Goal: Task Accomplishment & Management: Complete application form

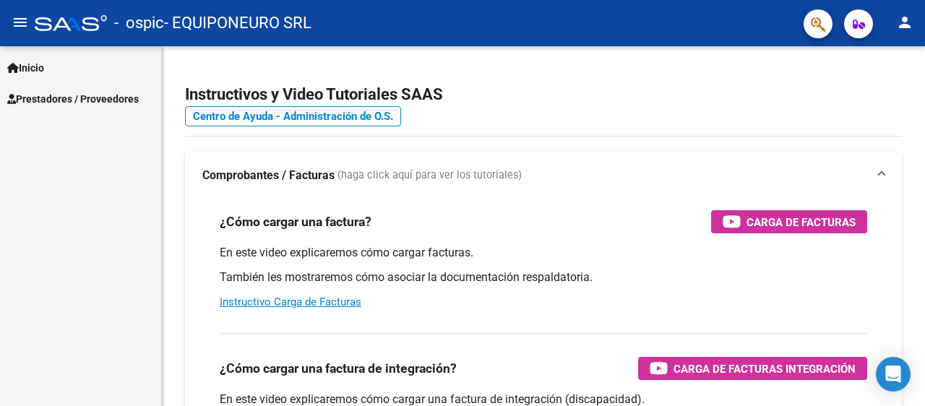
click at [52, 96] on span "Prestadores / Proveedores" at bounding box center [73, 99] width 132 height 16
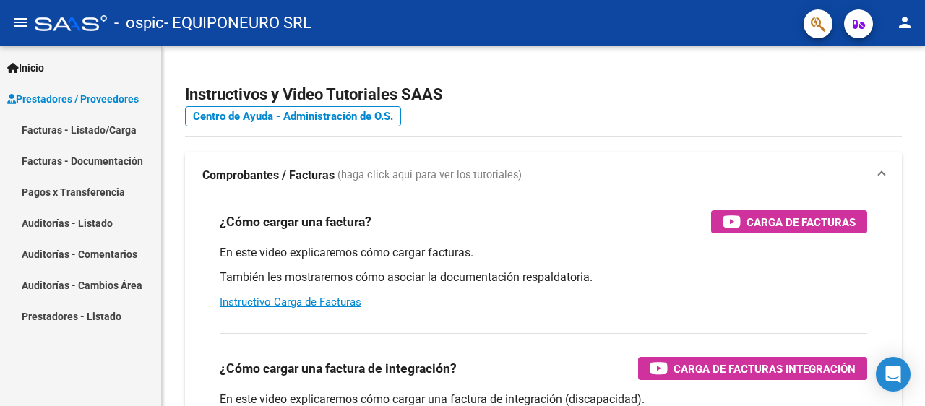
click at [51, 127] on link "Facturas - Listado/Carga" at bounding box center [80, 129] width 161 height 31
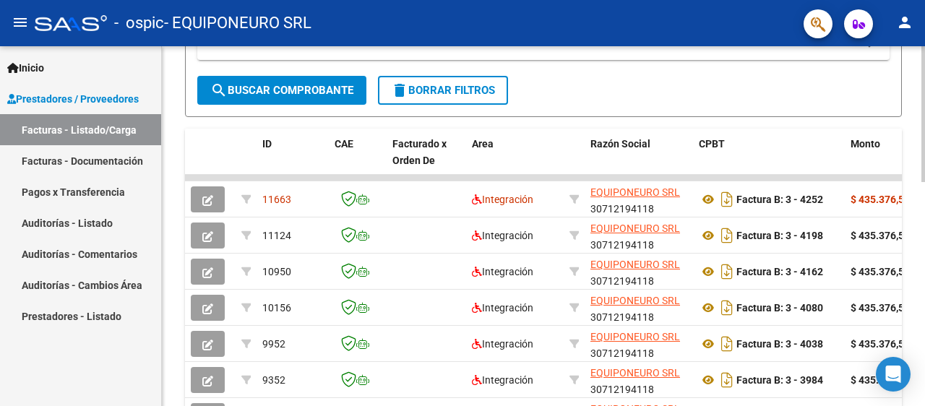
scroll to position [367, 0]
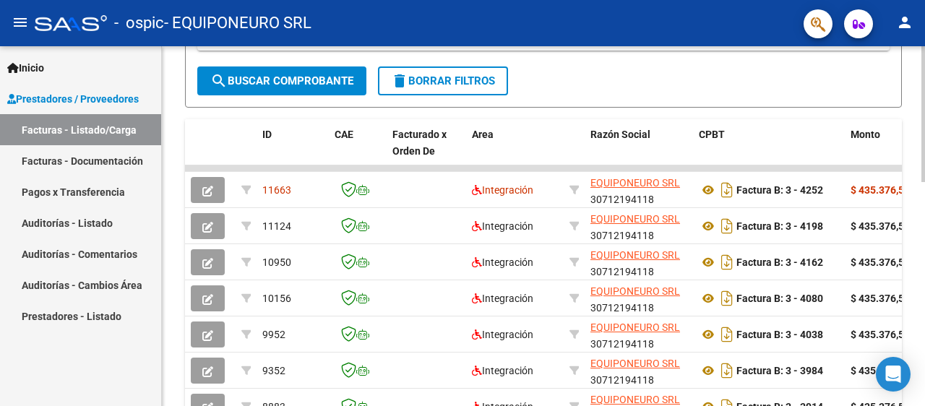
click at [925, 271] on div at bounding box center [924, 255] width 4 height 136
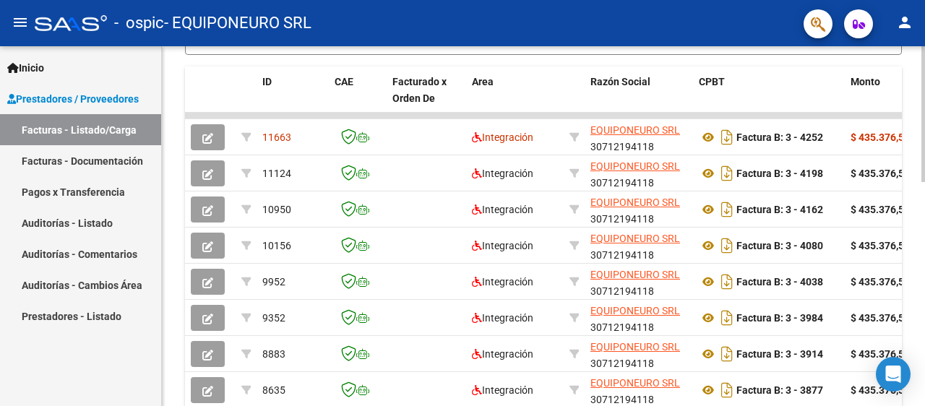
scroll to position [382, 0]
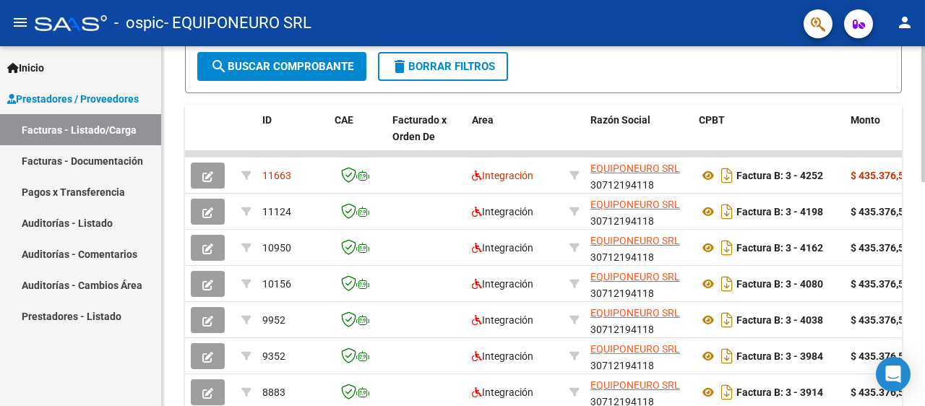
click at [925, 208] on div at bounding box center [924, 261] width 4 height 136
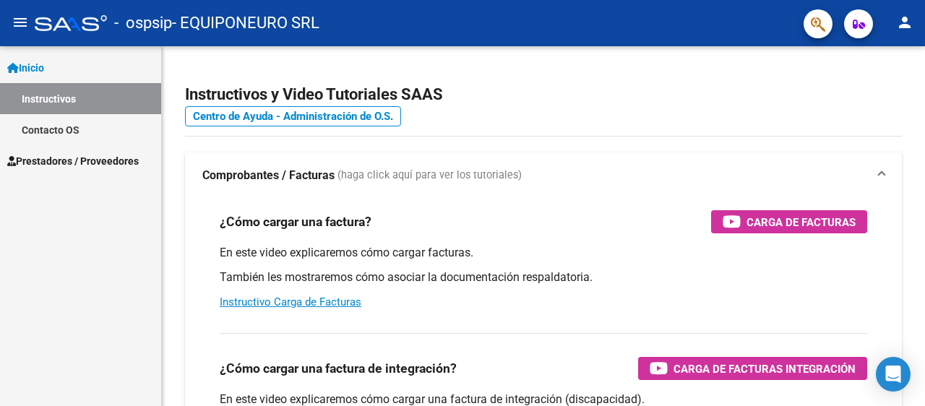
click at [53, 66] on link "Inicio" at bounding box center [80, 67] width 161 height 31
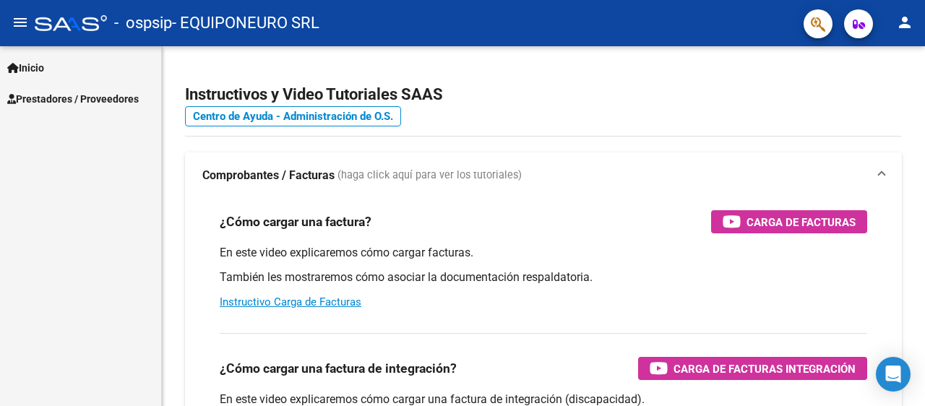
click at [48, 95] on span "Prestadores / Proveedores" at bounding box center [73, 99] width 132 height 16
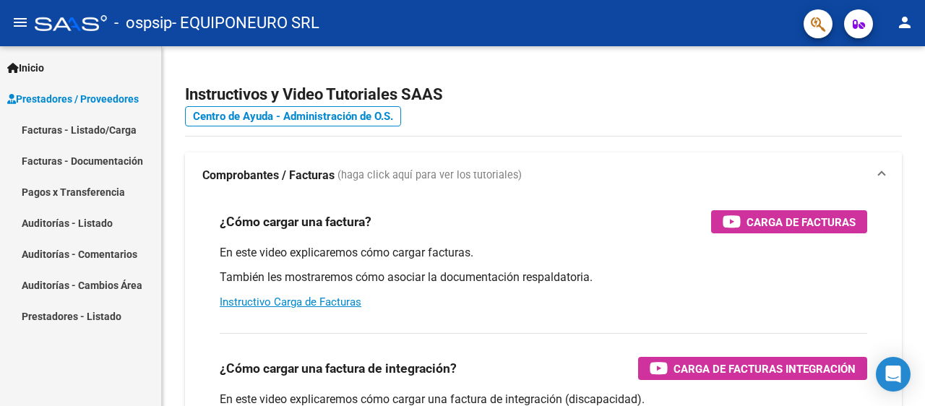
click at [30, 125] on link "Facturas - Listado/Carga" at bounding box center [80, 129] width 161 height 31
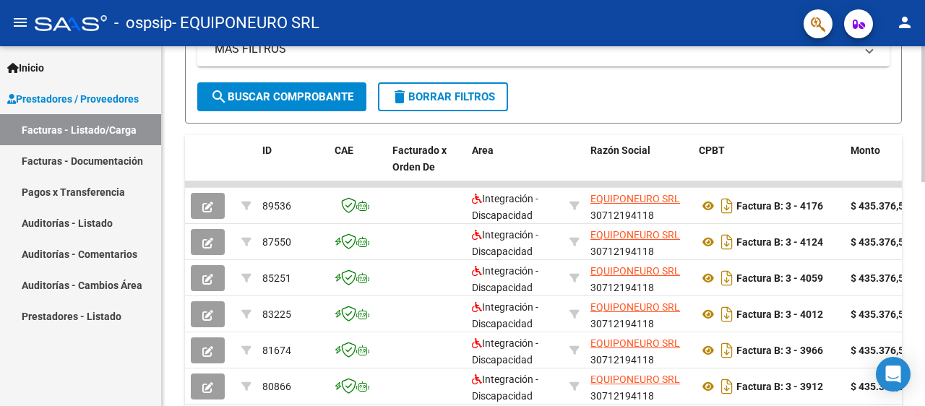
scroll to position [362, 0]
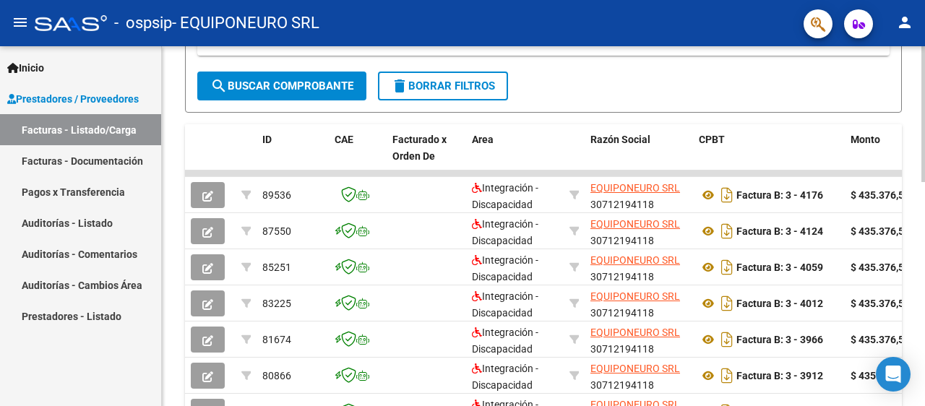
click at [910, 280] on div "Video tutorial PRESTADORES -> Listado de CPBTs Emitidos por Prestadores / Prove…" at bounding box center [545, 155] width 767 height 942
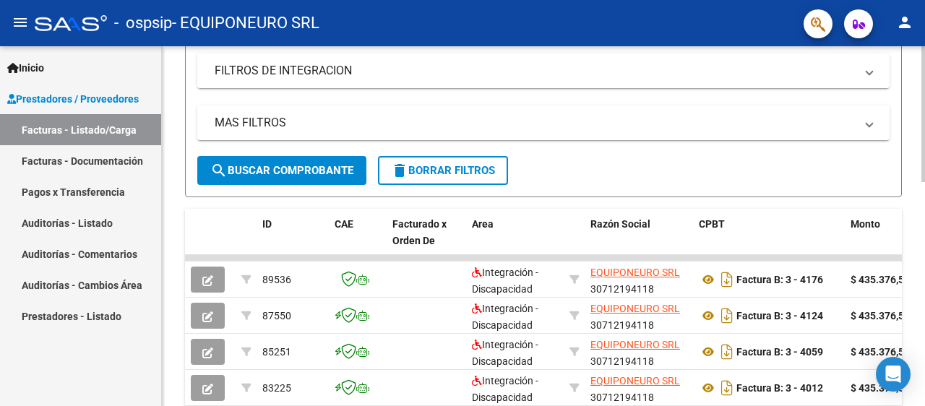
scroll to position [0, 0]
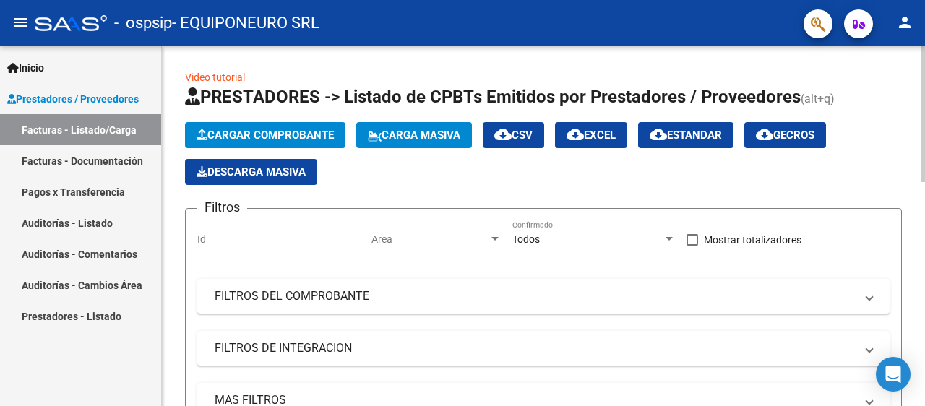
click at [910, 0] on html "menu - ospsip - EQUIPONEURO SRL person Inicio Instructivos Contacto OS Prestado…" at bounding box center [462, 203] width 925 height 406
click at [238, 135] on span "Cargar Comprobante" at bounding box center [265, 135] width 137 height 13
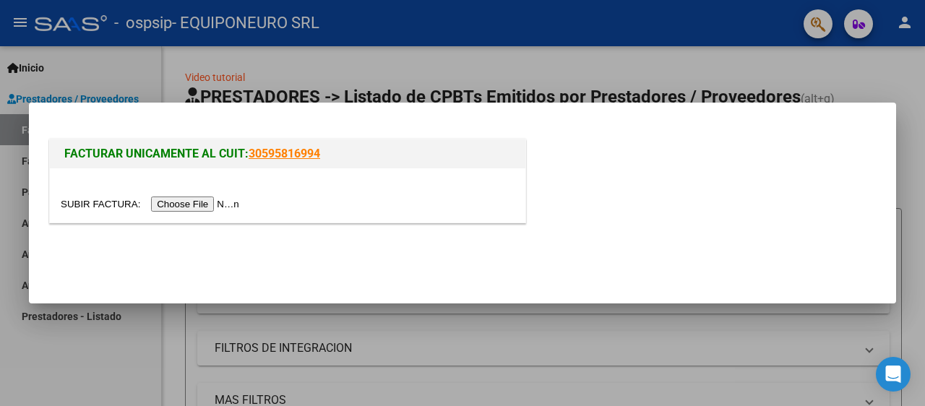
click at [200, 204] on input "file" at bounding box center [152, 204] width 183 height 15
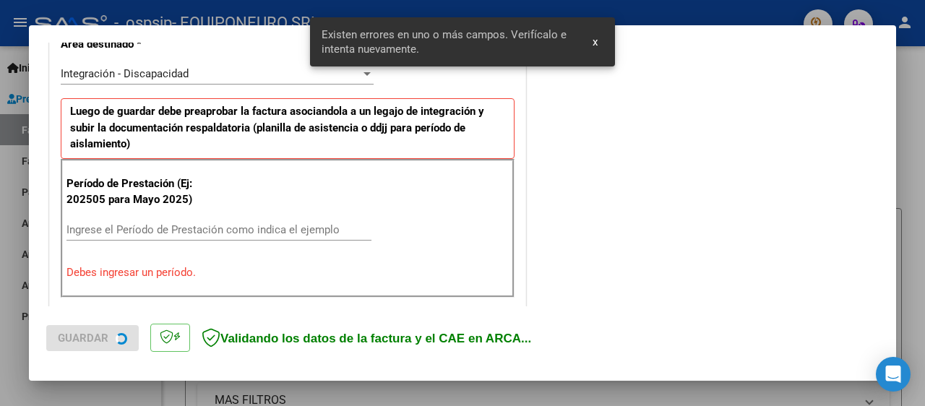
scroll to position [359, 0]
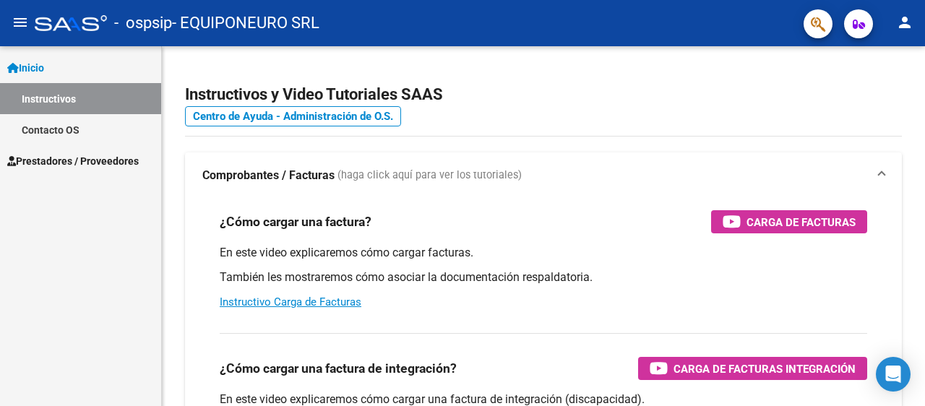
click at [61, 63] on link "Inicio" at bounding box center [80, 67] width 161 height 31
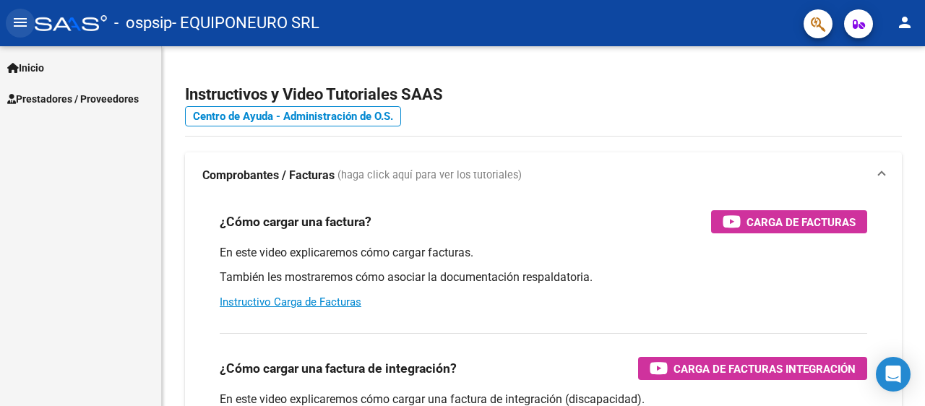
click at [14, 19] on mat-icon "menu" at bounding box center [20, 22] width 17 height 17
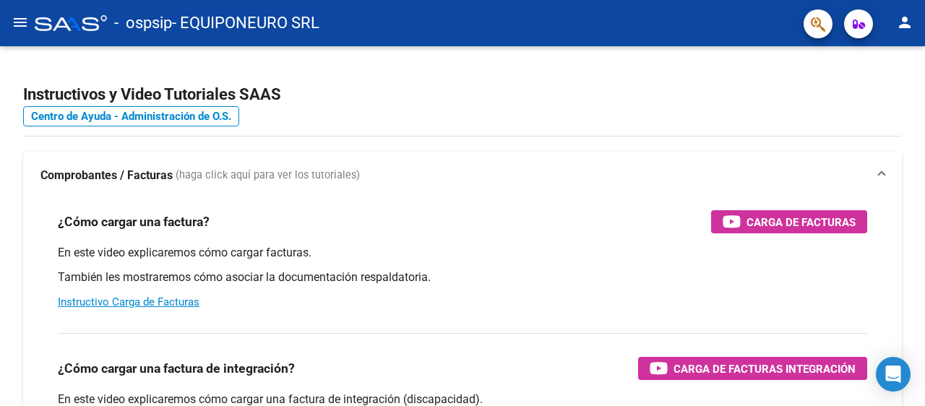
click at [22, 25] on mat-icon "menu" at bounding box center [20, 22] width 17 height 17
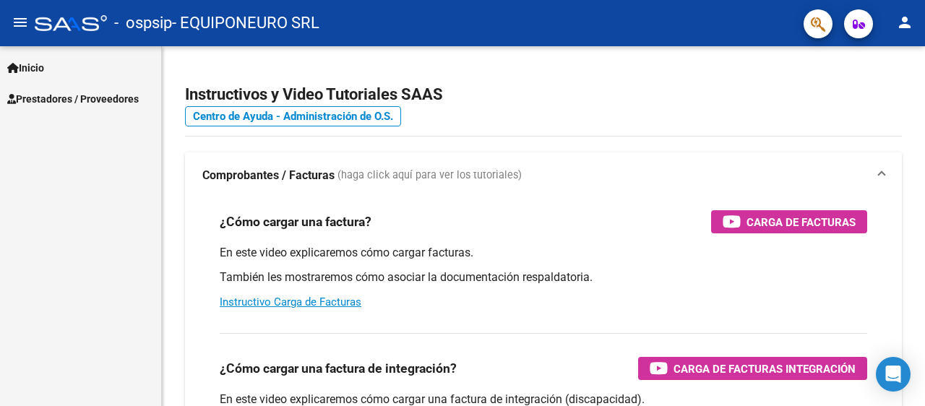
click at [52, 64] on link "Inicio" at bounding box center [80, 67] width 161 height 31
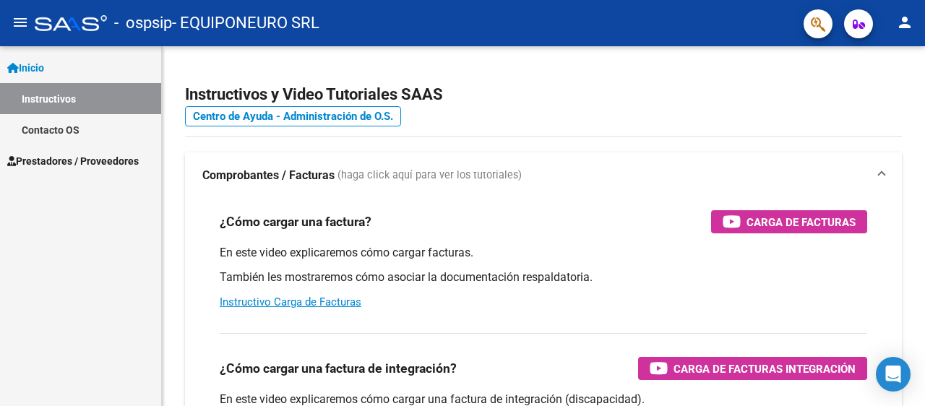
click at [40, 69] on span "Inicio" at bounding box center [25, 68] width 37 height 16
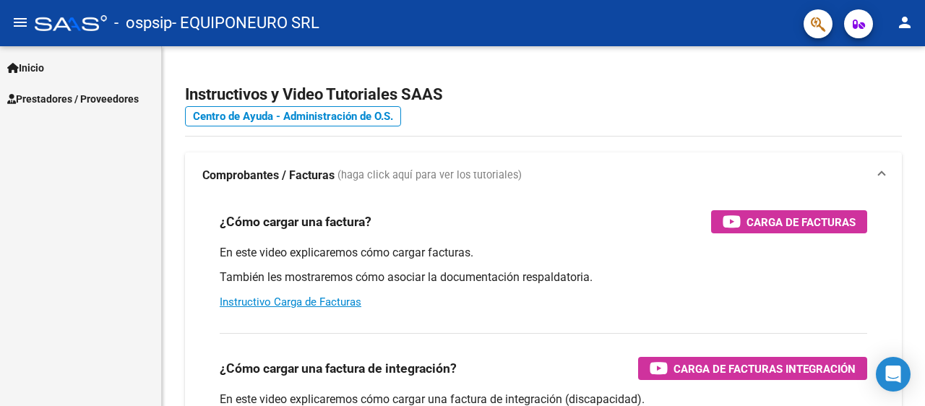
click at [53, 95] on span "Prestadores / Proveedores" at bounding box center [73, 99] width 132 height 16
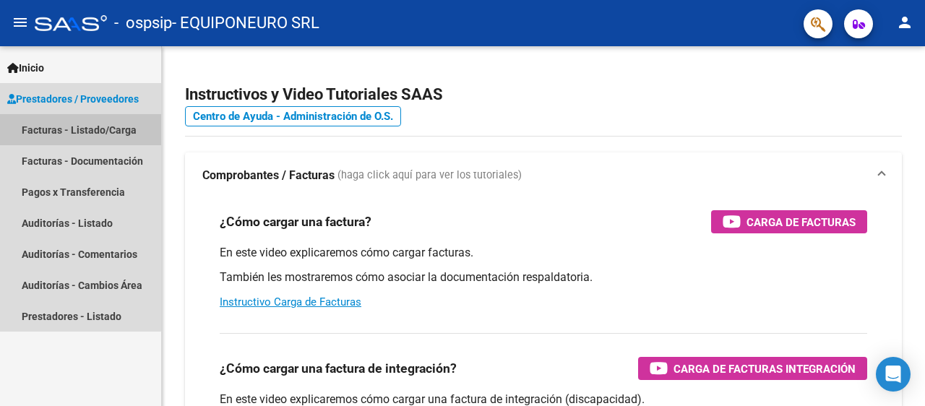
click at [36, 135] on link "Facturas - Listado/Carga" at bounding box center [80, 129] width 161 height 31
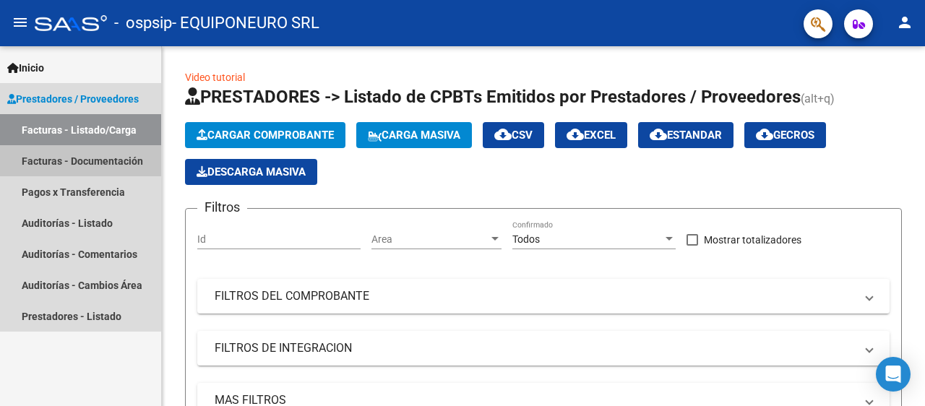
click at [28, 158] on link "Facturas - Documentación" at bounding box center [80, 160] width 161 height 31
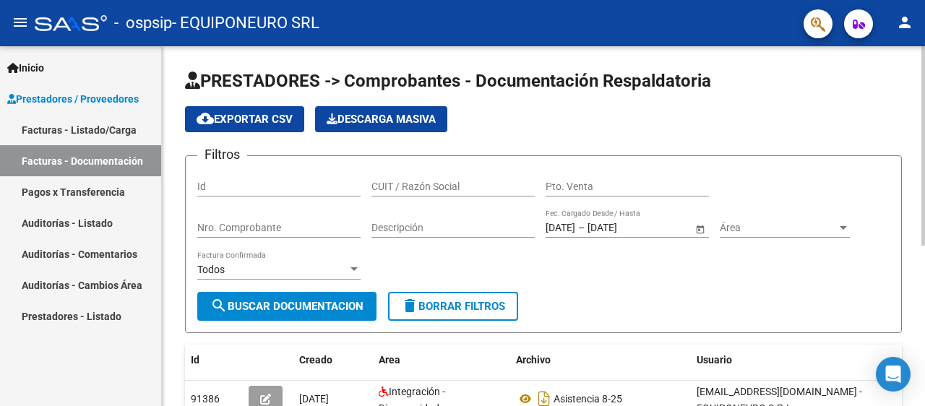
click at [914, 118] on div at bounding box center [924, 146] width 4 height 200
click at [914, 111] on div at bounding box center [924, 146] width 4 height 200
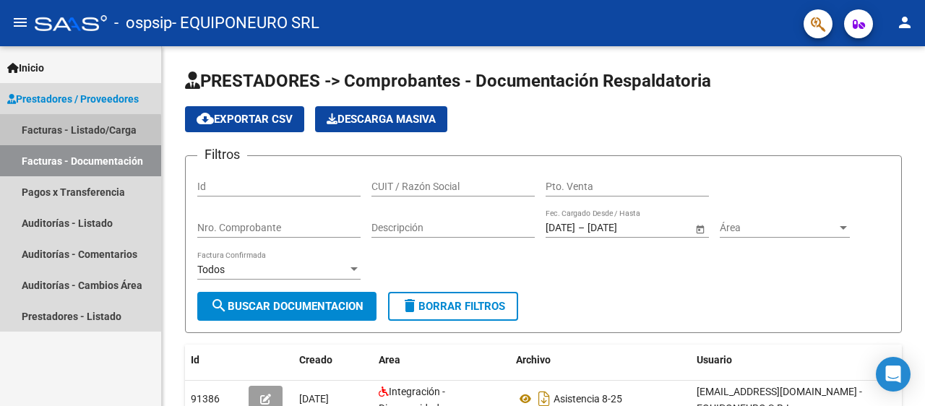
click at [25, 130] on link "Facturas - Listado/Carga" at bounding box center [80, 129] width 161 height 31
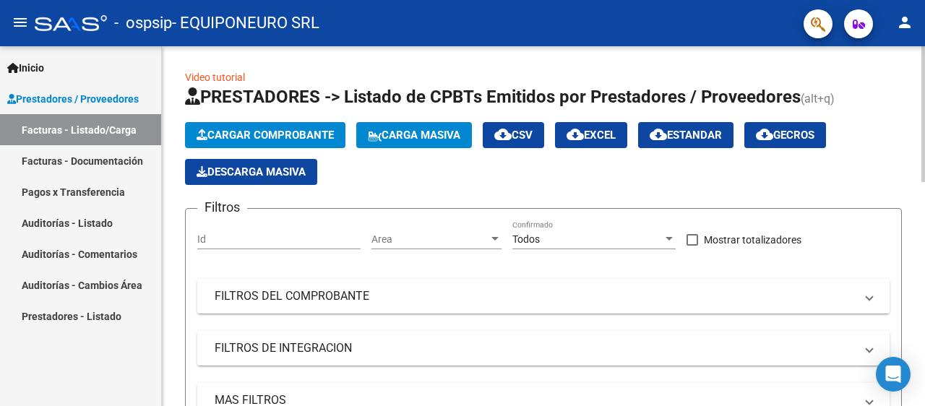
click at [246, 131] on span "Cargar Comprobante" at bounding box center [265, 135] width 137 height 13
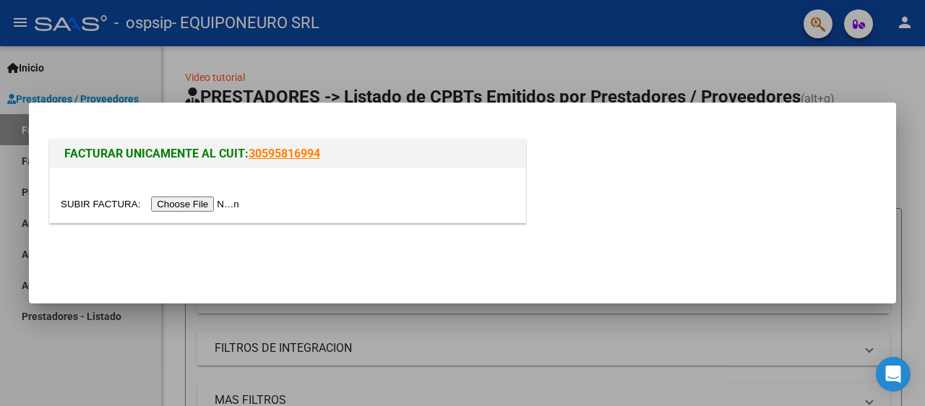
click at [220, 205] on input "file" at bounding box center [152, 204] width 183 height 15
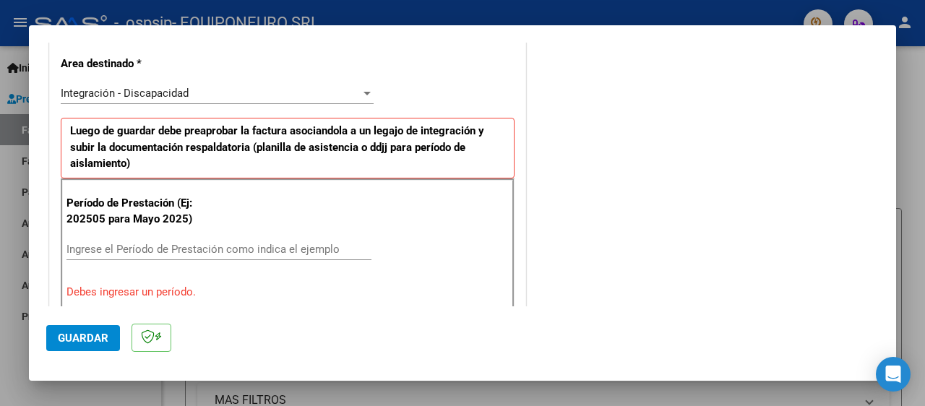
scroll to position [331, 0]
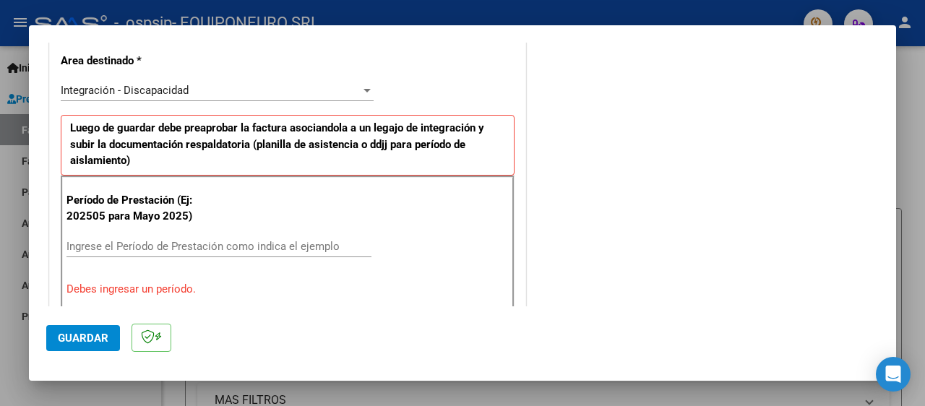
click at [176, 240] on input "Ingrese el Período de Prestación como indica el ejemplo" at bounding box center [219, 246] width 305 height 13
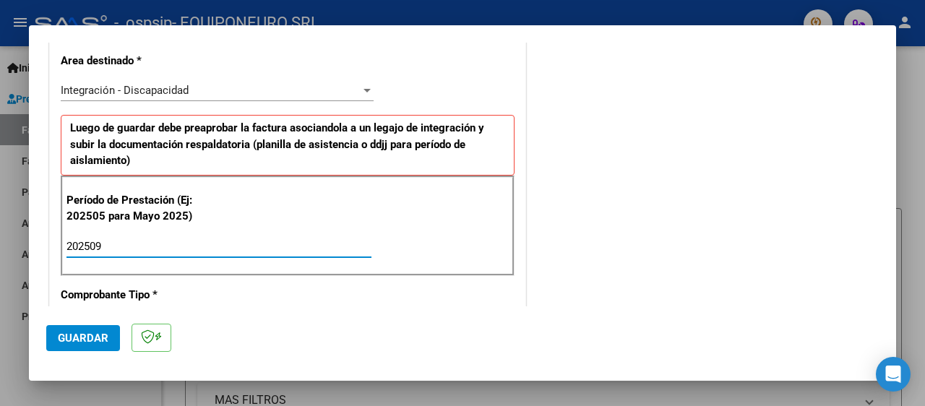
type input "202509"
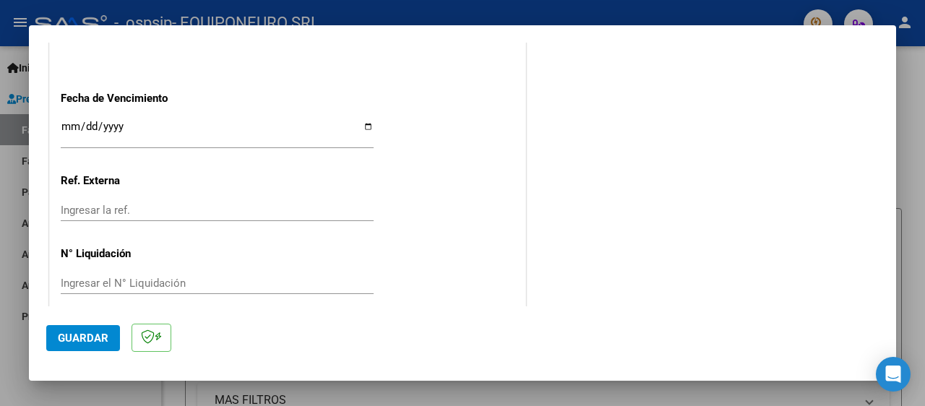
scroll to position [1039, 0]
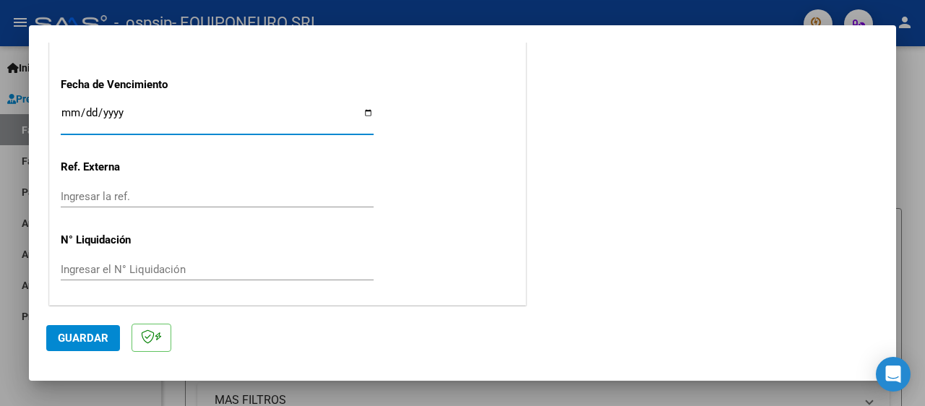
click at [91, 116] on input "Ingresar la fecha" at bounding box center [217, 118] width 313 height 23
click at [181, 108] on input "Ingresar la fecha" at bounding box center [217, 118] width 313 height 23
click at [73, 107] on input "Ingresar la fecha" at bounding box center [217, 118] width 313 height 23
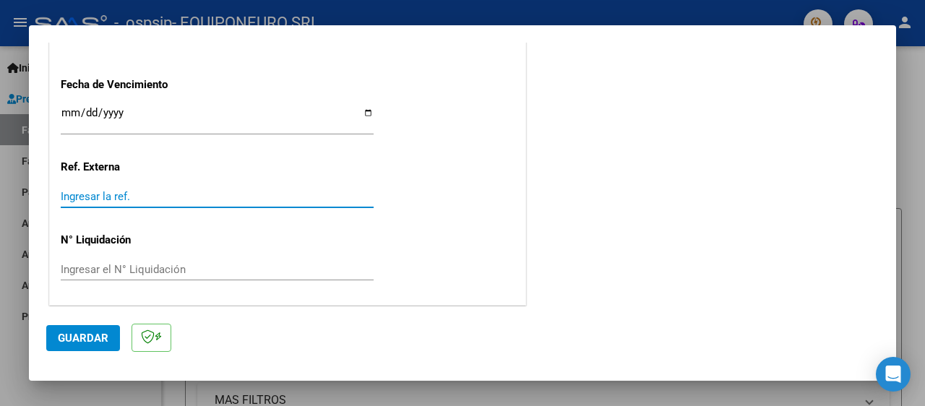
click at [106, 193] on input "Ingresar la ref." at bounding box center [217, 196] width 313 height 13
click at [148, 259] on div "Ingresar el N° Liquidación" at bounding box center [217, 270] width 313 height 22
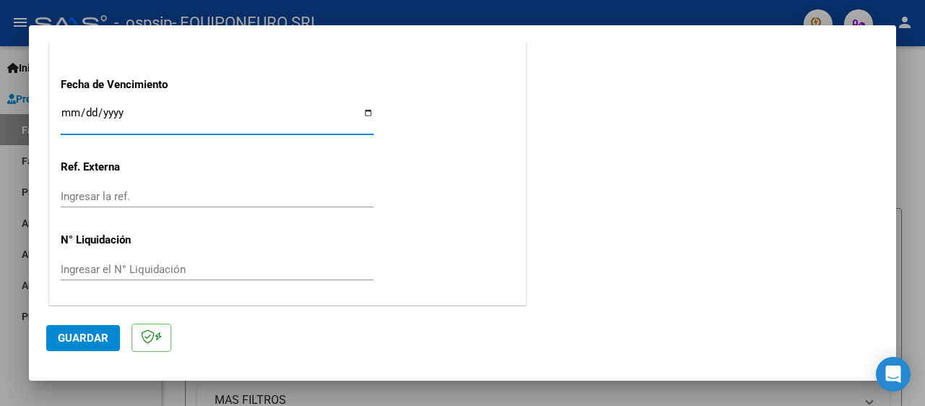
click at [72, 112] on input "Ingresar la fecha" at bounding box center [217, 118] width 313 height 23
click at [72, 110] on input "Ingresar la fecha" at bounding box center [217, 118] width 313 height 23
click at [74, 109] on input "Ingresar la fecha" at bounding box center [217, 118] width 313 height 23
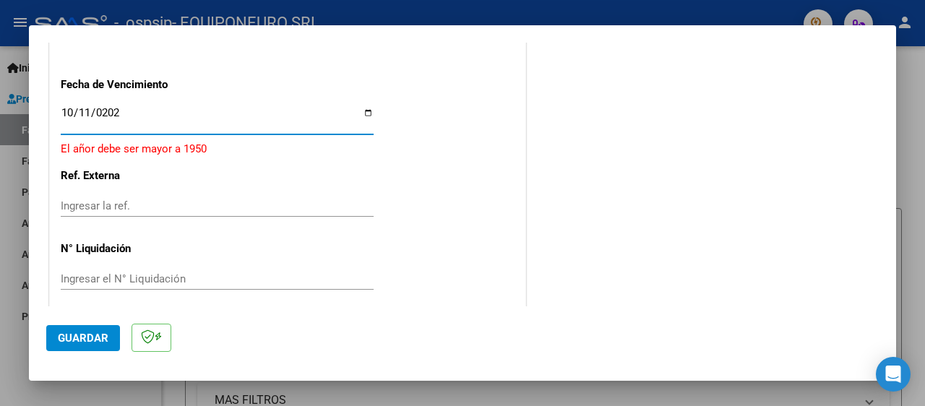
type input "2025-10-11"
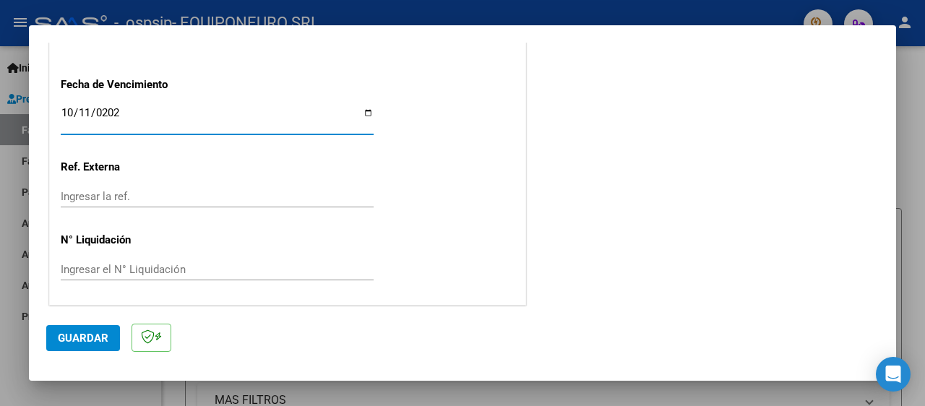
drag, startPoint x: 100, startPoint y: 335, endPoint x: 306, endPoint y: 314, distance: 206.4
click at [101, 335] on span "Guardar" at bounding box center [83, 338] width 51 height 13
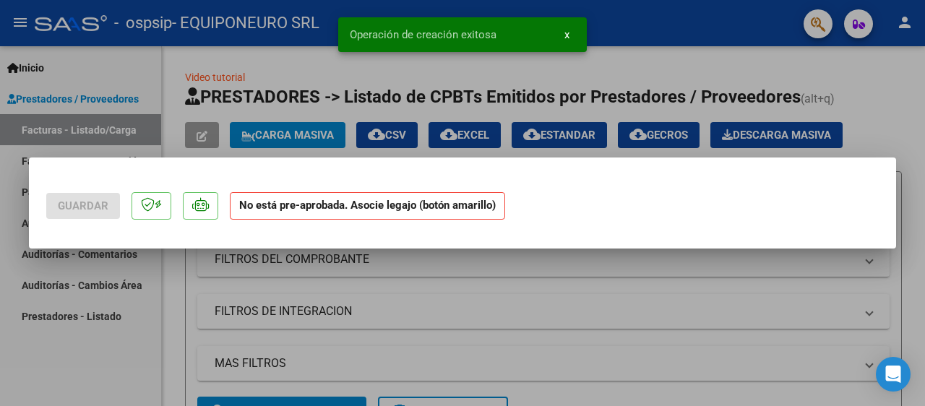
scroll to position [0, 0]
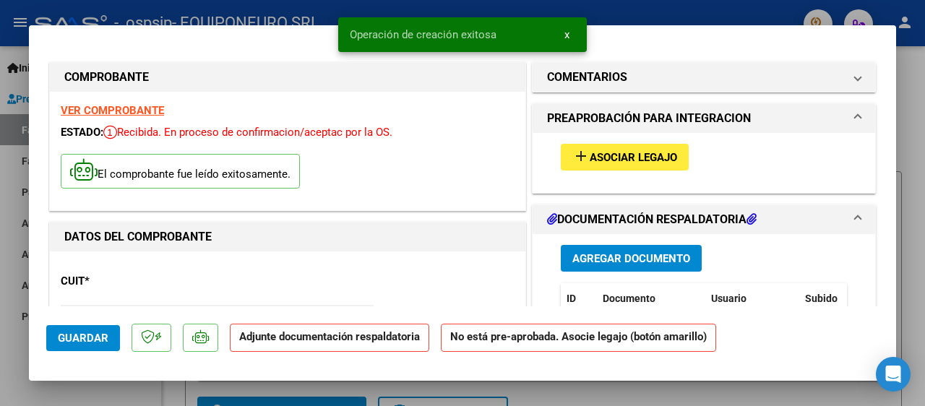
click at [646, 158] on span "Asociar Legajo" at bounding box center [633, 157] width 87 height 13
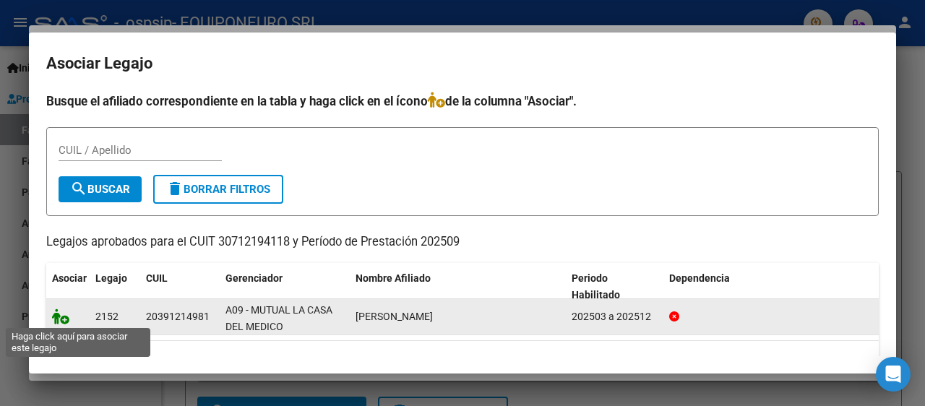
click at [61, 317] on icon at bounding box center [60, 317] width 17 height 16
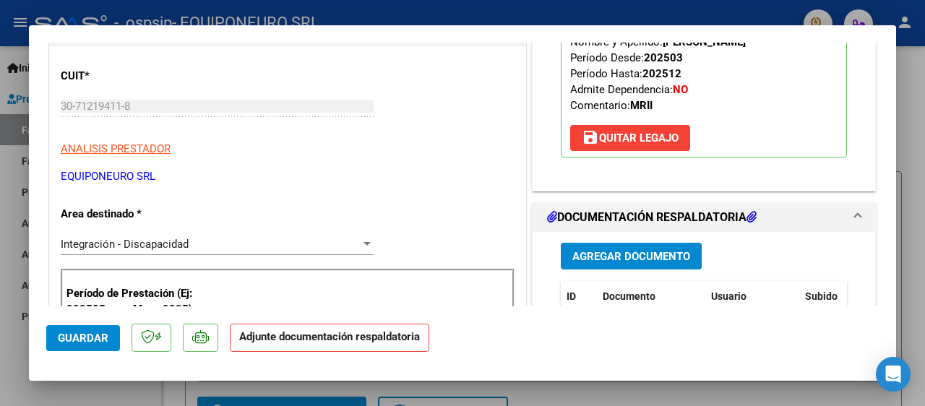
scroll to position [202, 0]
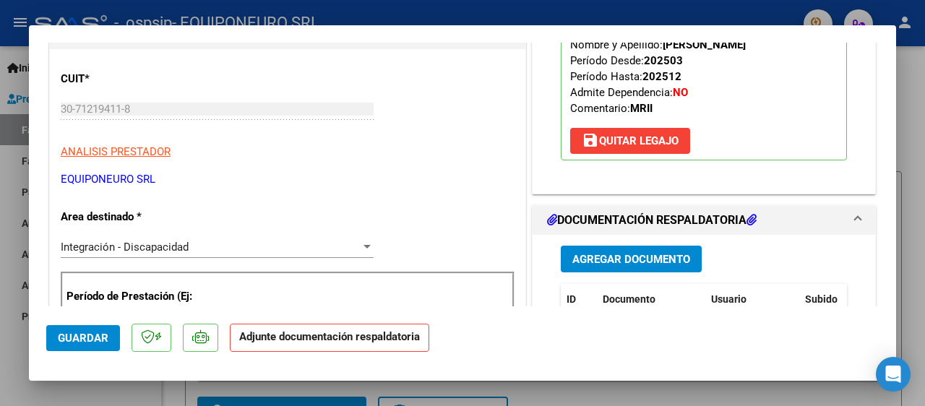
click at [636, 257] on span "Agregar Documento" at bounding box center [632, 259] width 118 height 13
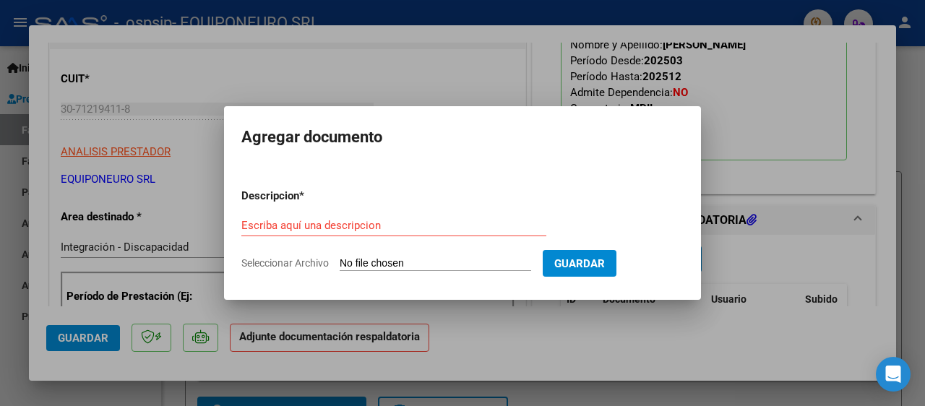
click at [383, 231] on div "Escriba aquí una descripcion" at bounding box center [393, 226] width 305 height 22
click at [383, 226] on input "Escriba aquí una descripcion" at bounding box center [393, 225] width 305 height 13
click at [431, 254] on form "Descripcion * Escriba aquí una descripcion Seleccionar Archivo Guardar" at bounding box center [462, 230] width 442 height 106
click at [373, 259] on input "Seleccionar Archivo" at bounding box center [436, 264] width 192 height 14
type input "C:\fakepath\NICO ASIS 9.pdf"
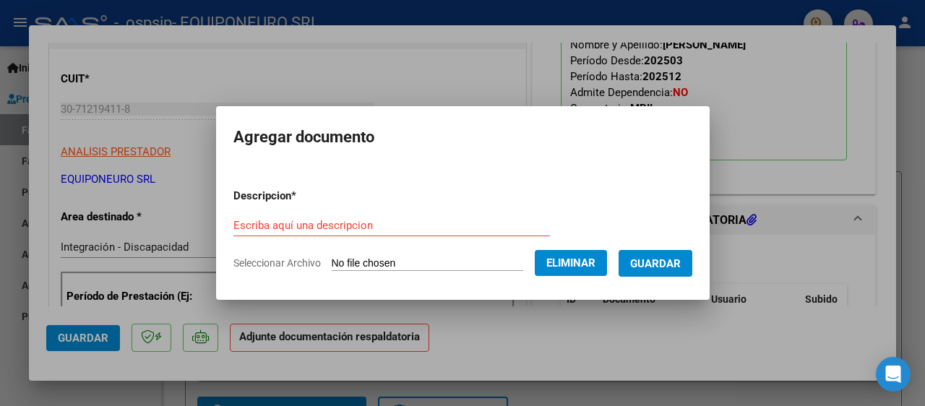
click at [372, 220] on input "Escriba aquí una descripcion" at bounding box center [391, 225] width 317 height 13
type input "ASISTENCIA SEPTIEMBRE"
click at [681, 263] on span "Guardar" at bounding box center [655, 263] width 51 height 13
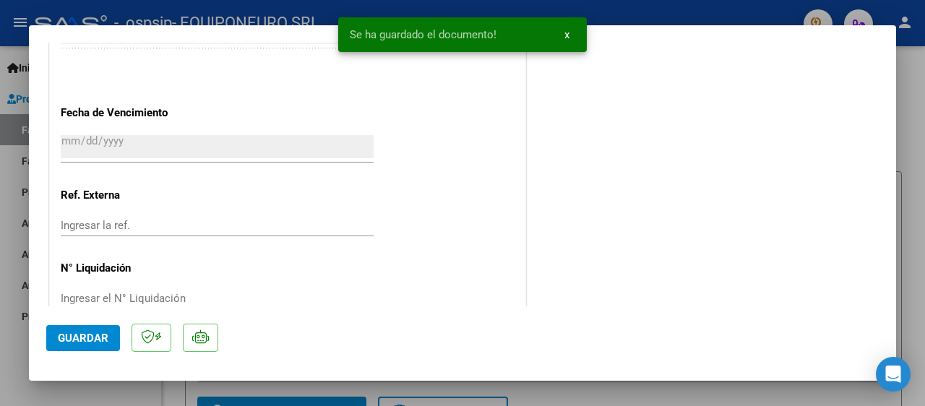
scroll to position [1045, 0]
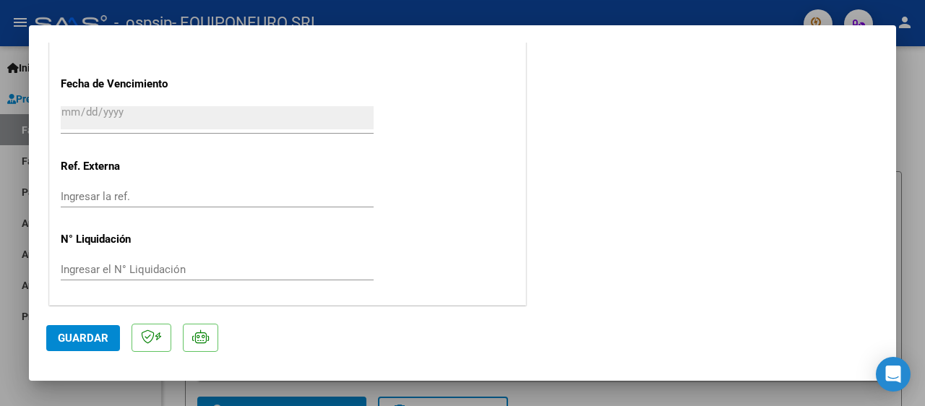
click at [94, 338] on span "Guardar" at bounding box center [83, 338] width 51 height 13
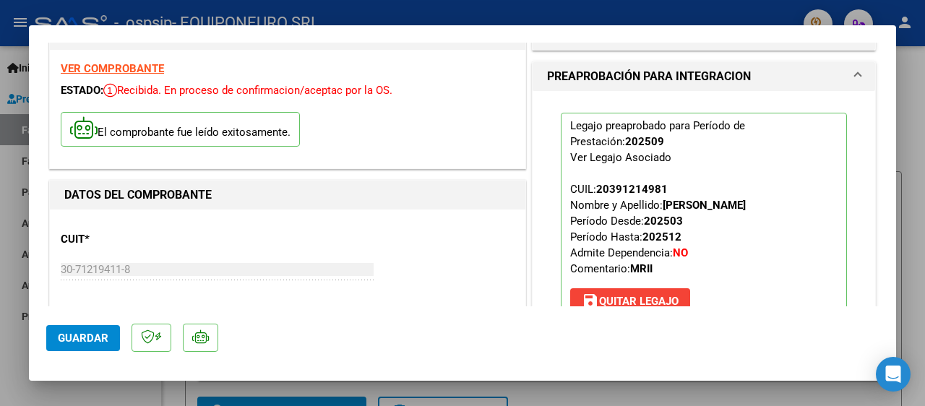
scroll to position [0, 0]
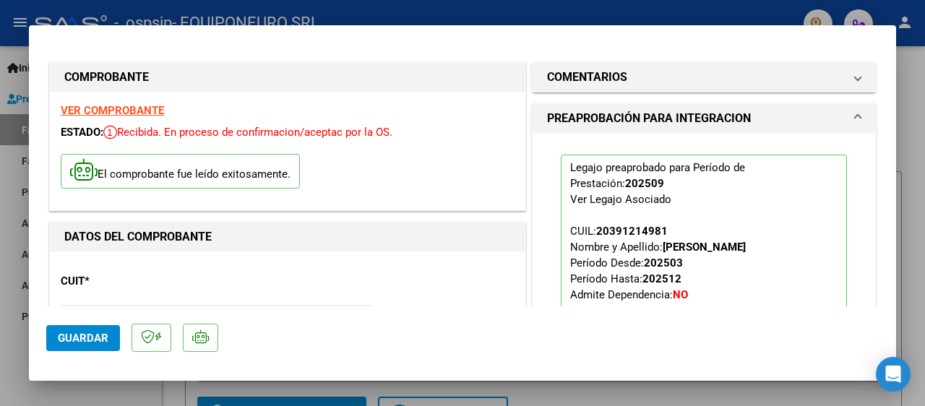
click at [542, 37] on mat-dialog-container "COMPROBANTE VER COMPROBANTE ESTADO: Recibida. En proceso de confirmacion/acepta…" at bounding box center [462, 203] width 867 height 356
click at [701, 11] on div at bounding box center [462, 203] width 925 height 406
type input "$ 0,00"
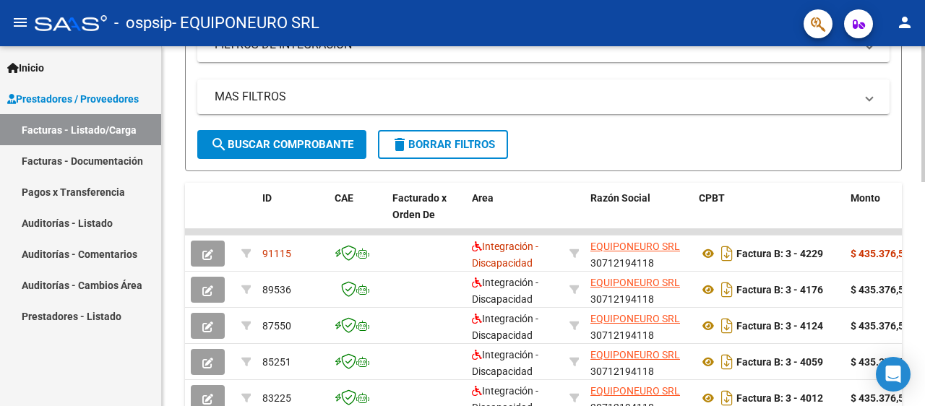
scroll to position [309, 0]
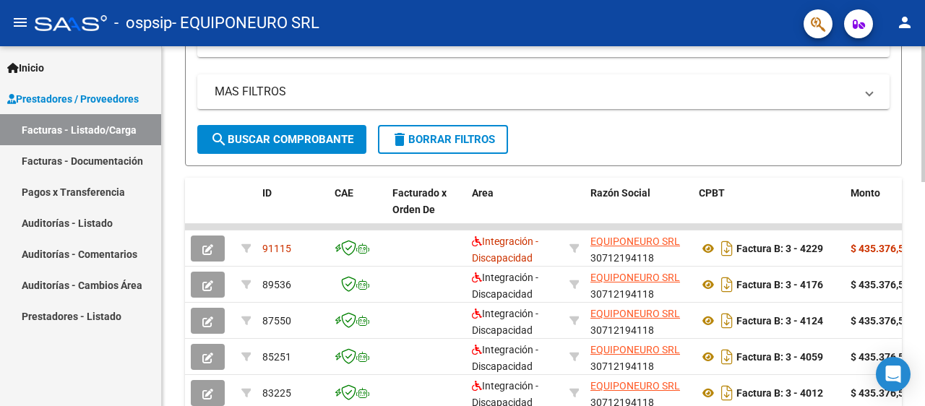
click at [914, 255] on div "Video tutorial PRESTADORES -> Listado de CPBTs Emitidos por Prestadores / Prove…" at bounding box center [545, 209] width 767 height 942
